Goal: Task Accomplishment & Management: Manage account settings

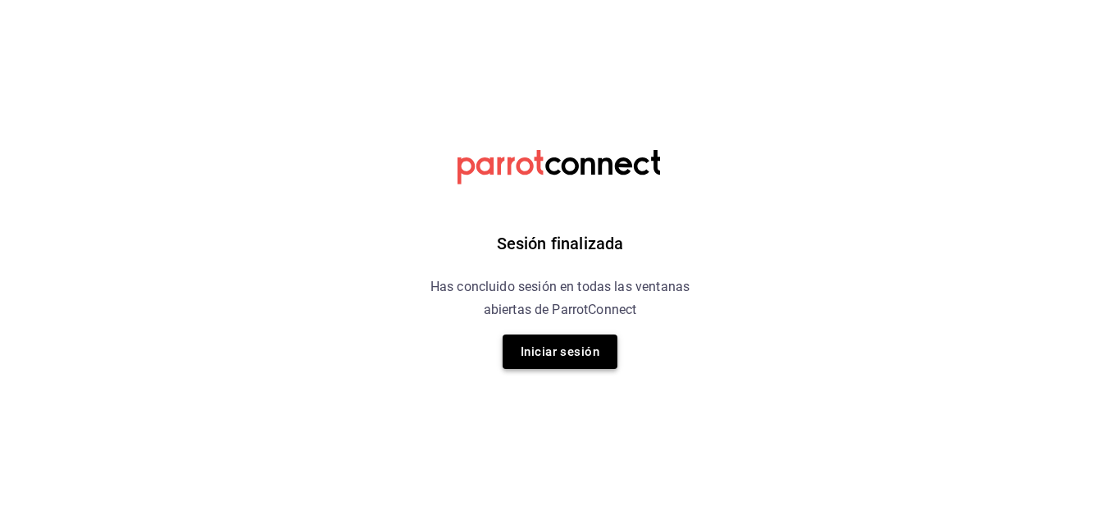
click at [569, 343] on button "Iniciar sesión" at bounding box center [560, 352] width 115 height 34
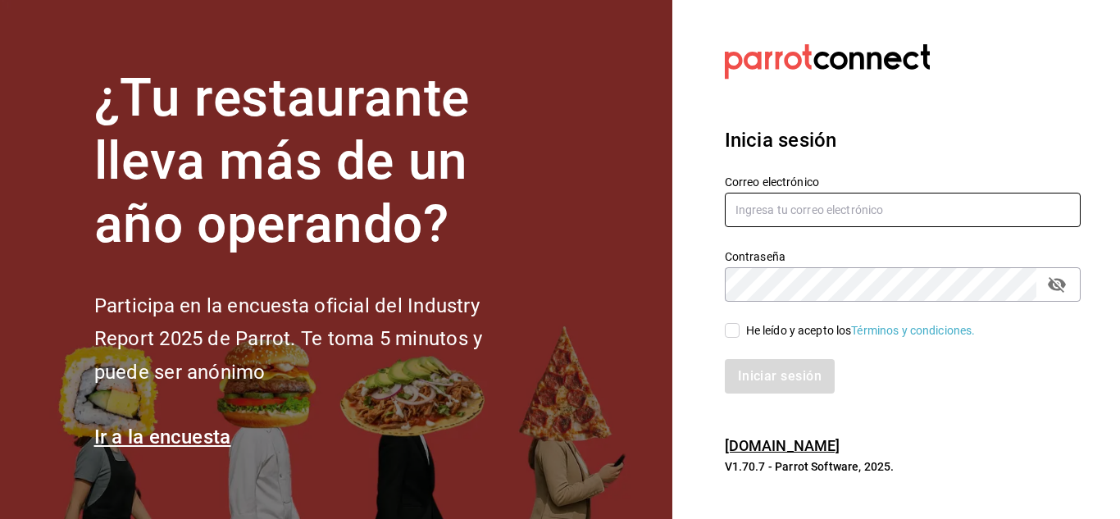
type input "israel.obregon@lapitzota.com"
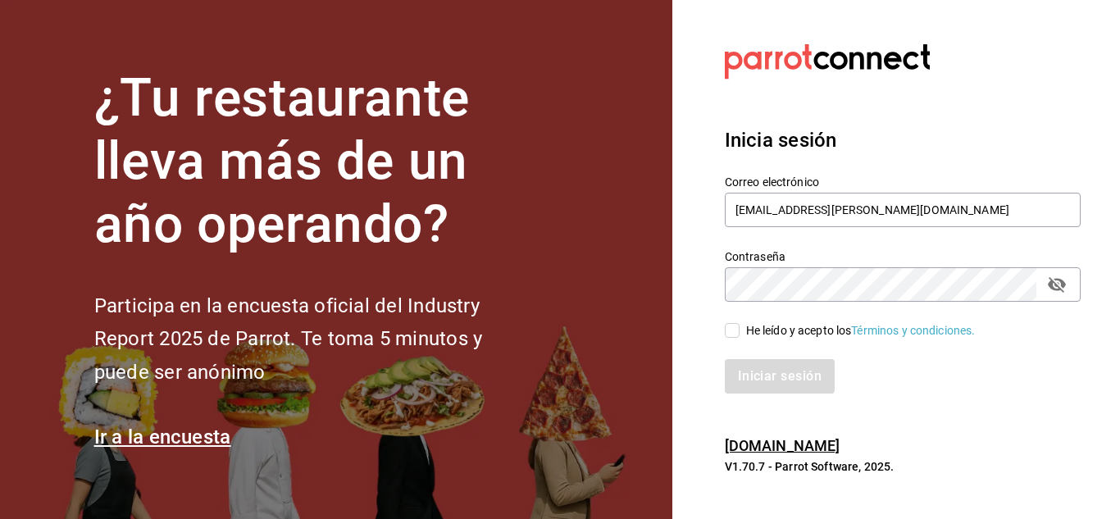
click at [743, 333] on span "He leído y acepto los Términos y condiciones." at bounding box center [858, 330] width 236 height 17
click at [740, 333] on input "He leído y acepto los Términos y condiciones." at bounding box center [732, 330] width 15 height 15
checkbox input "true"
click at [772, 378] on button "Iniciar sesión" at bounding box center [781, 376] width 112 height 34
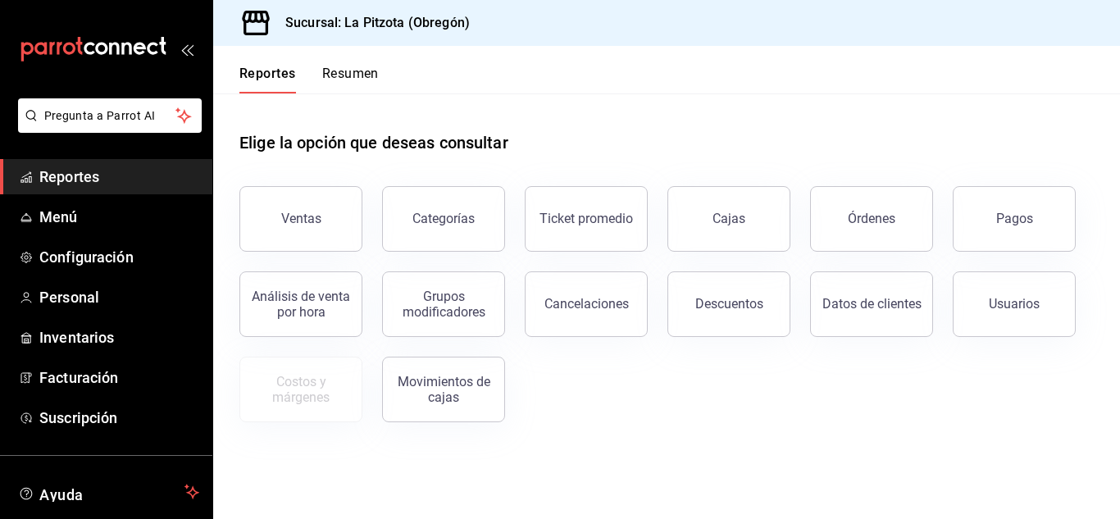
click at [337, 79] on button "Resumen" at bounding box center [350, 80] width 57 height 28
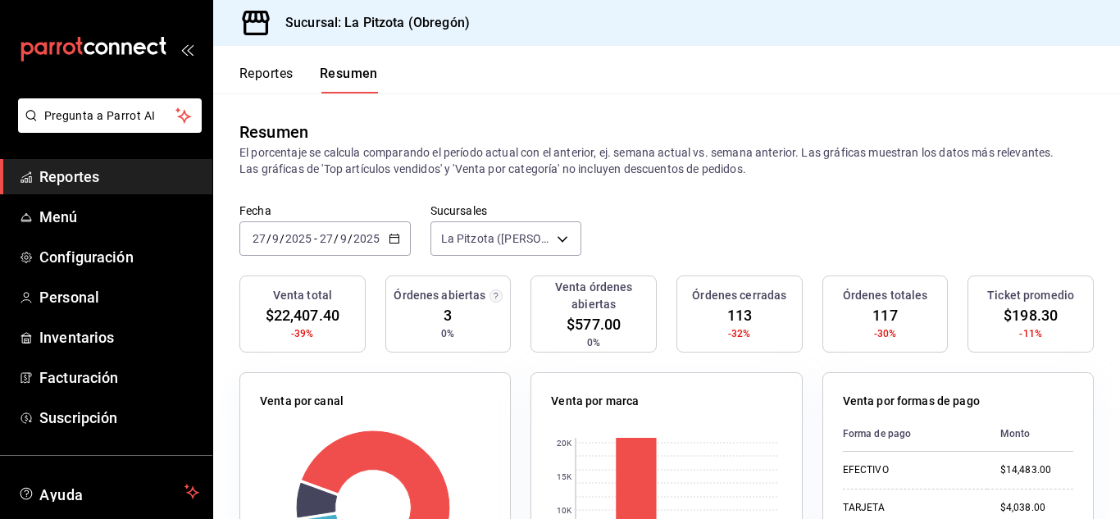
click at [613, 204] on div "Fecha [DATE] [DATE] - [DATE] [DATE] Sucursales [GEOGRAPHIC_DATA] ([PERSON_NAME]…" at bounding box center [666, 239] width 907 height 72
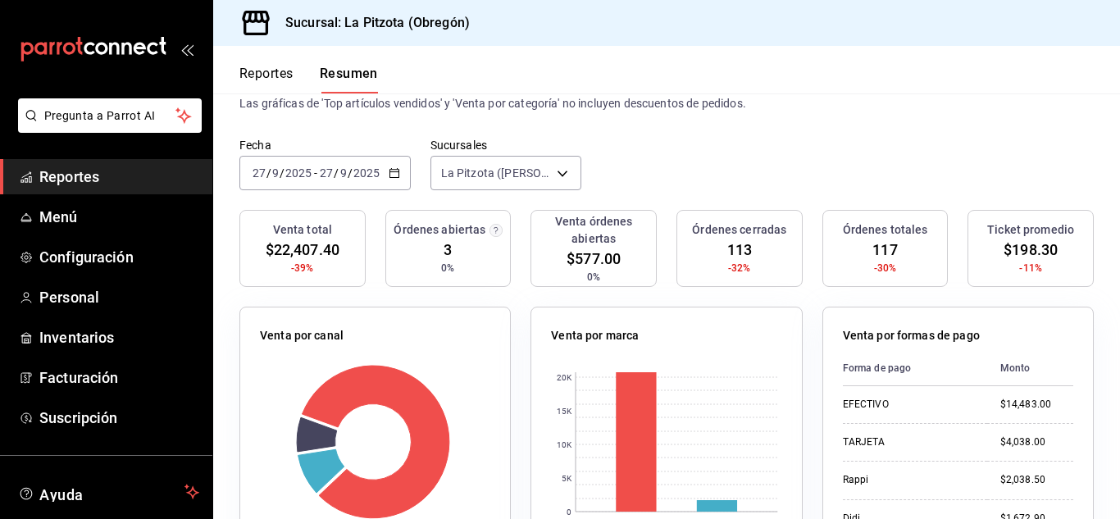
scroll to position [98, 0]
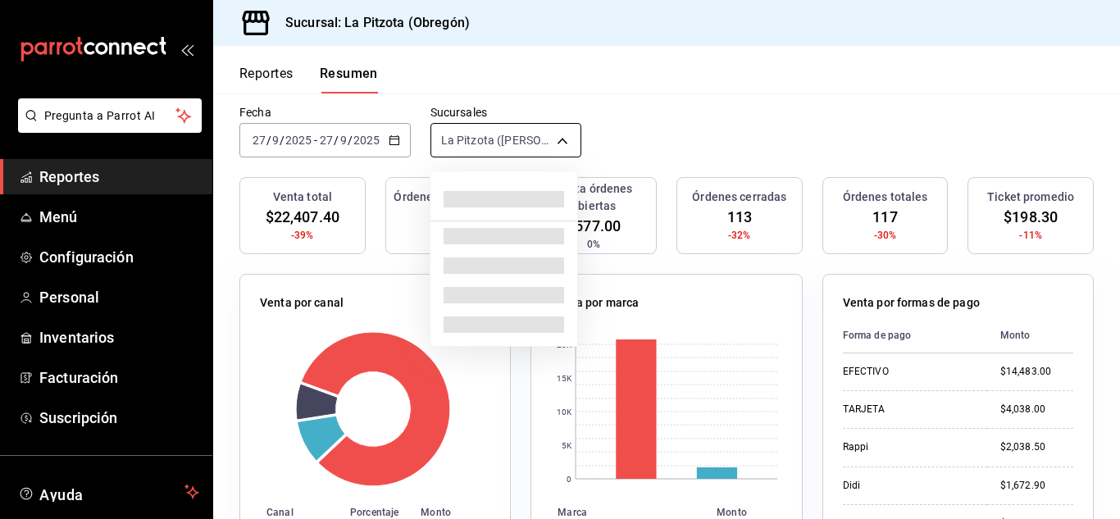
click at [545, 142] on body "Pregunta a Parrot AI Reportes Menú Configuración Personal Inventarios Facturaci…" at bounding box center [560, 259] width 1120 height 519
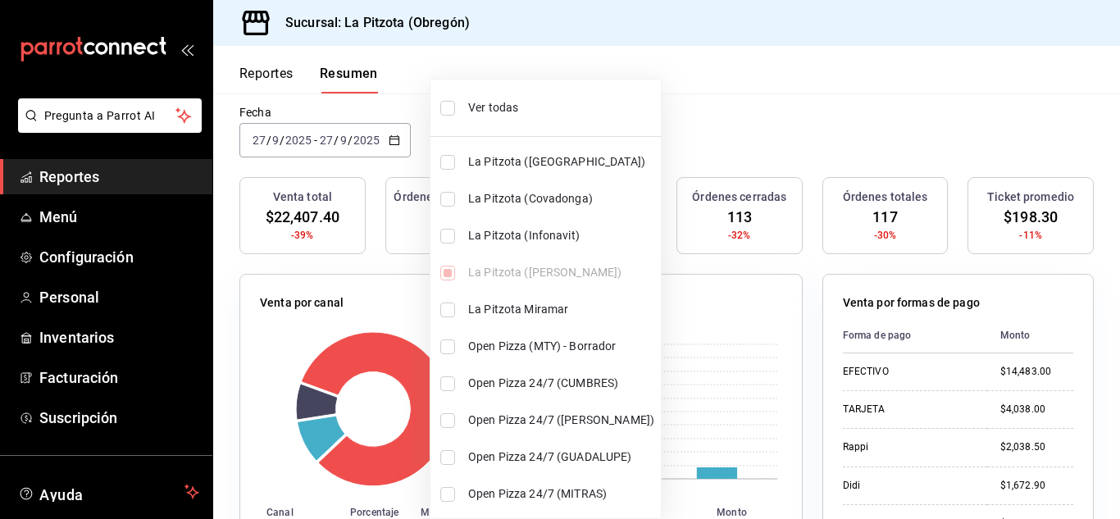
click at [546, 236] on span "La Pitzota (Infonavit)" at bounding box center [561, 235] width 186 height 17
type input "[object Object],[object Object]"
checkbox input "true"
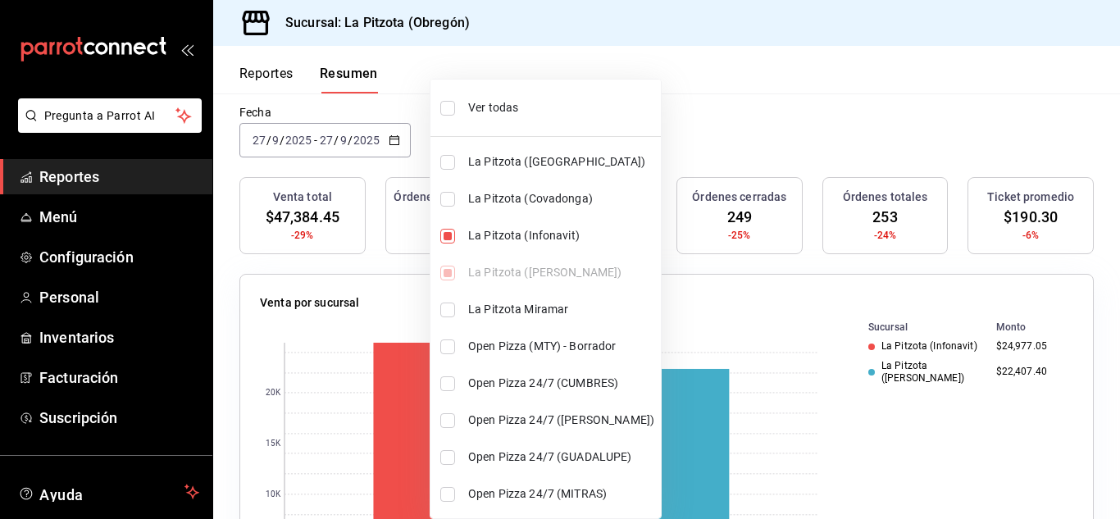
click at [546, 236] on span "La Pitzota (Infonavit)" at bounding box center [561, 235] width 186 height 17
type input "[object Object]"
checkbox input "false"
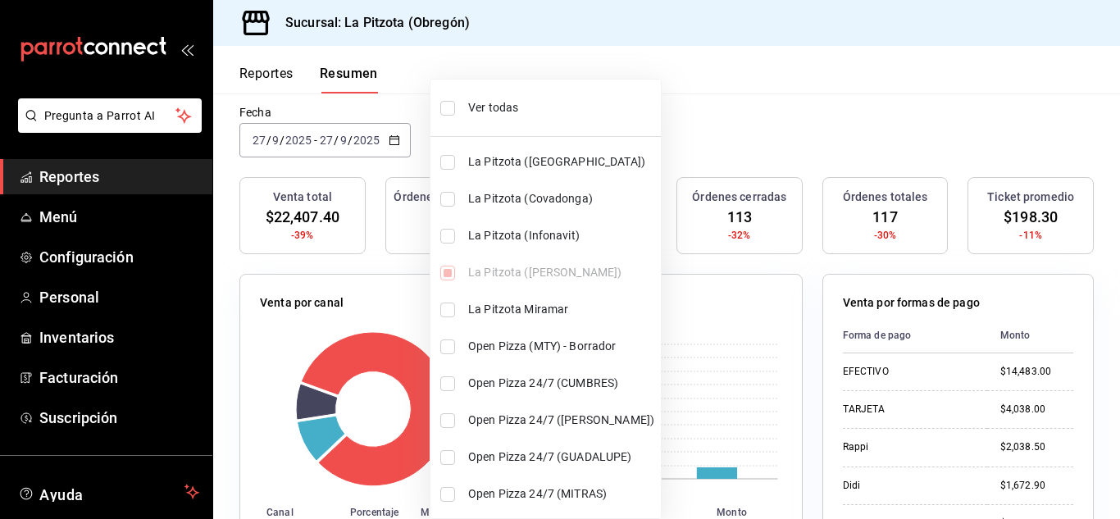
click at [535, 196] on span "La Pitzota (Covadonga)" at bounding box center [561, 198] width 186 height 17
type input "[object Object],[object Object]"
checkbox input "true"
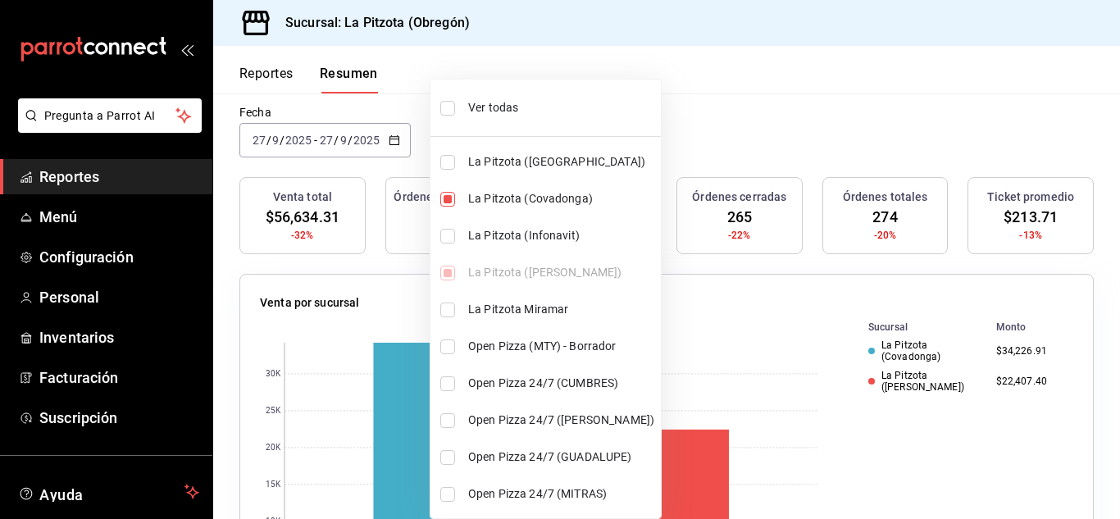
click at [535, 196] on span "La Pitzota (Covadonga)" at bounding box center [561, 198] width 186 height 17
type input "[object Object]"
checkbox input "false"
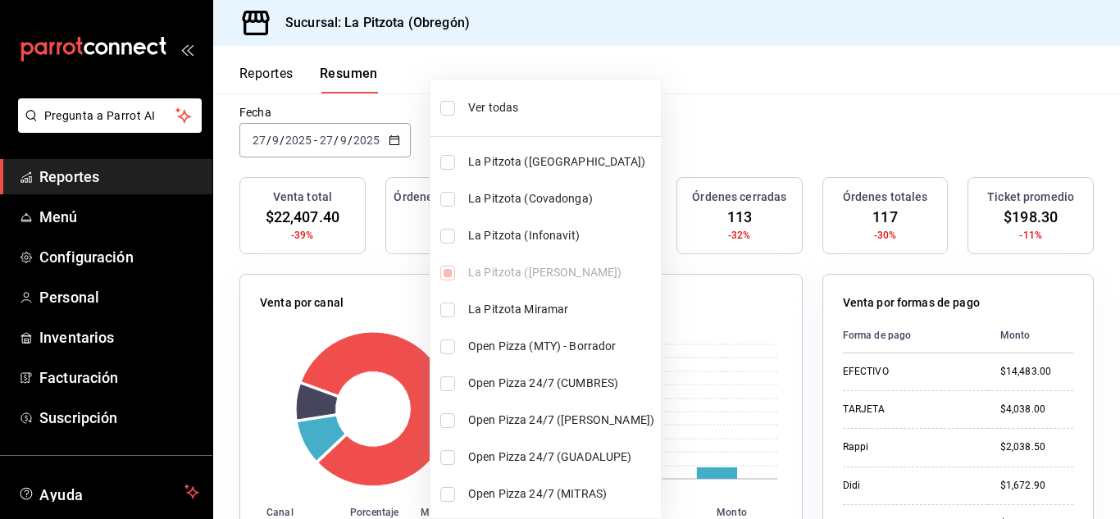
click at [735, 127] on div at bounding box center [560, 259] width 1120 height 519
